Goal: Transaction & Acquisition: Purchase product/service

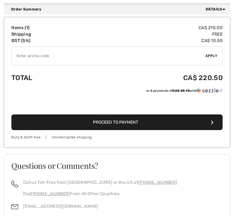
scroll to position [184, 0]
click at [114, 122] on span "Proceed to Payment" at bounding box center [115, 122] width 45 height 5
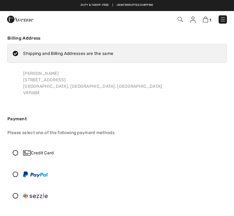
click at [18, 152] on icon at bounding box center [15, 153] width 15 height 6
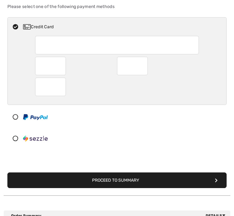
scroll to position [126, 0]
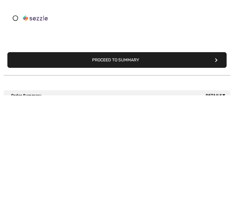
click at [116, 173] on button "Proceed to Summary" at bounding box center [116, 181] width 219 height 16
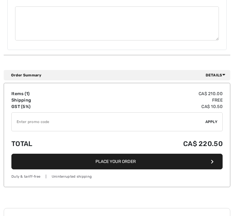
scroll to position [509, 0]
click at [115, 158] on button "Place Your Order" at bounding box center [116, 162] width 211 height 16
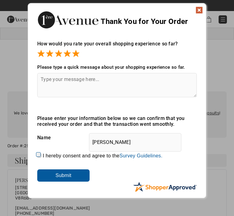
click at [57, 88] on textarea at bounding box center [116, 85] width 159 height 24
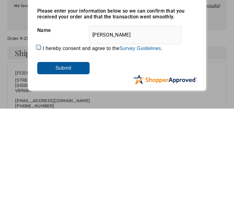
type textarea "Great."
click at [65, 170] on input "Submit" at bounding box center [63, 176] width 52 height 12
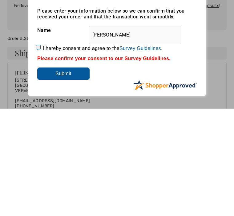
scroll to position [108, 0]
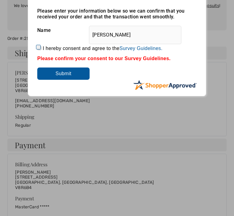
click at [41, 46] on input "I hereby consent and agree to the By submitting a review, you grant permission …" at bounding box center [39, 48] width 4 height 4
checkbox input "true"
click at [67, 80] on input "Submit" at bounding box center [63, 74] width 52 height 12
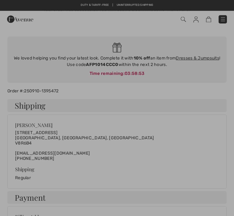
scroll to position [0, 0]
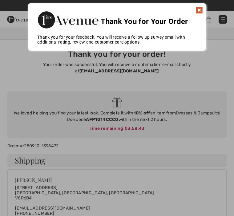
click at [202, 9] on img at bounding box center [198, 9] width 7 height 7
